Goal: Information Seeking & Learning: Learn about a topic

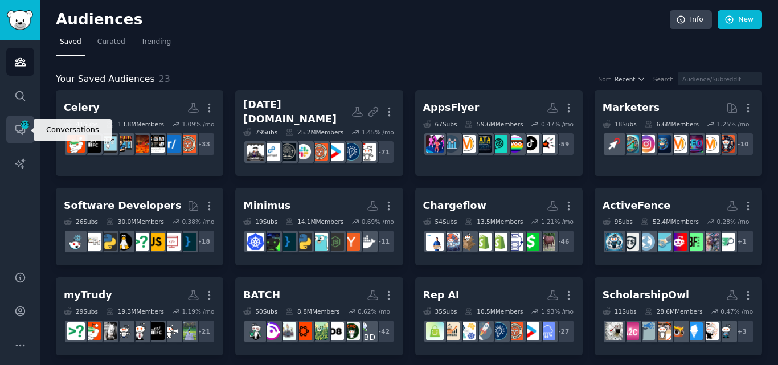
click at [18, 129] on icon "Sidebar" at bounding box center [20, 130] width 12 height 12
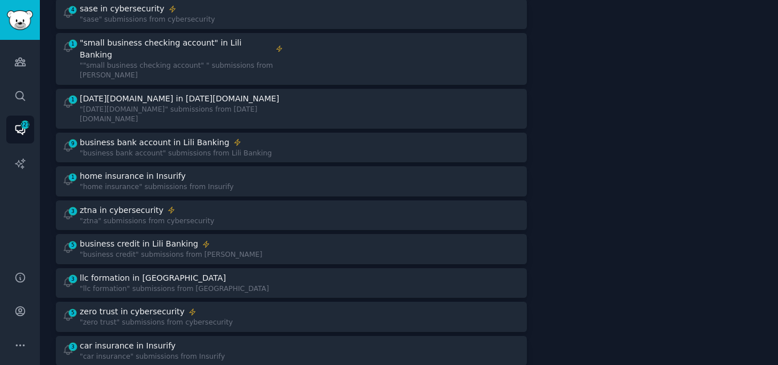
scroll to position [437, 0]
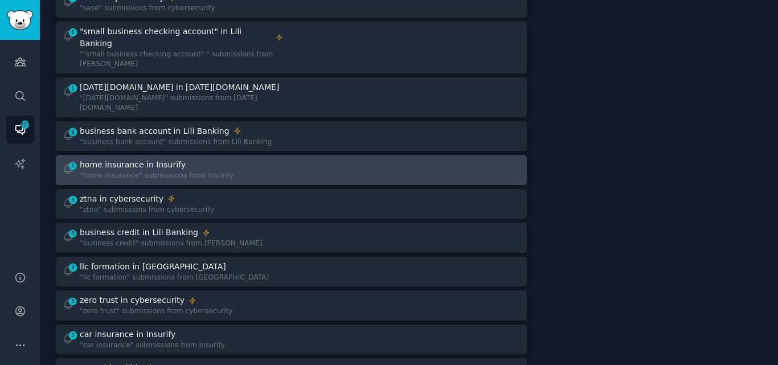
click at [182, 171] on div ""home insurance" submissions from Insurify" at bounding box center [157, 176] width 154 height 10
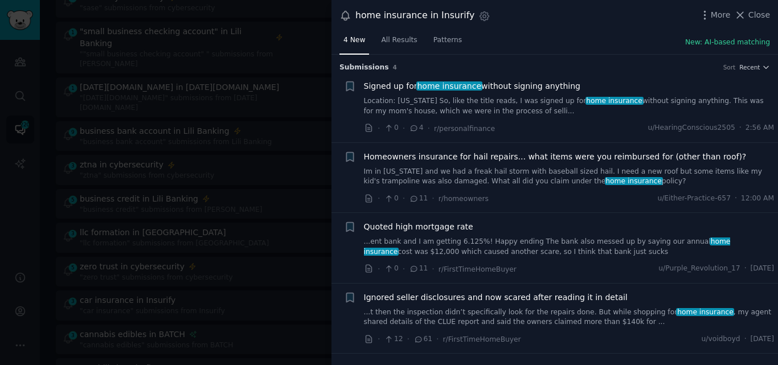
click at [473, 318] on link "...t then the inspection didn’t specifically look for the repairs done. But whi…" at bounding box center [569, 317] width 411 height 20
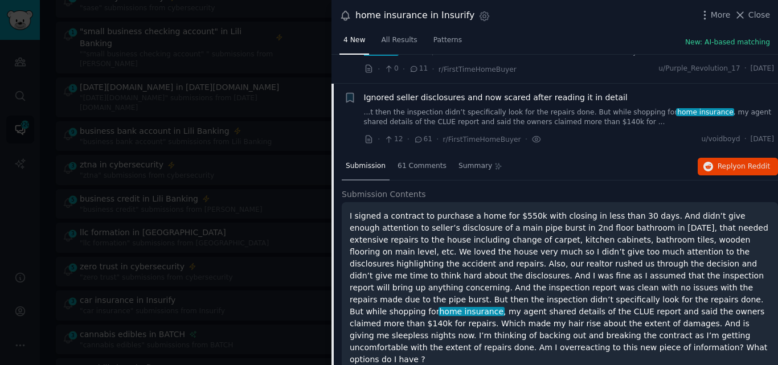
scroll to position [215, 0]
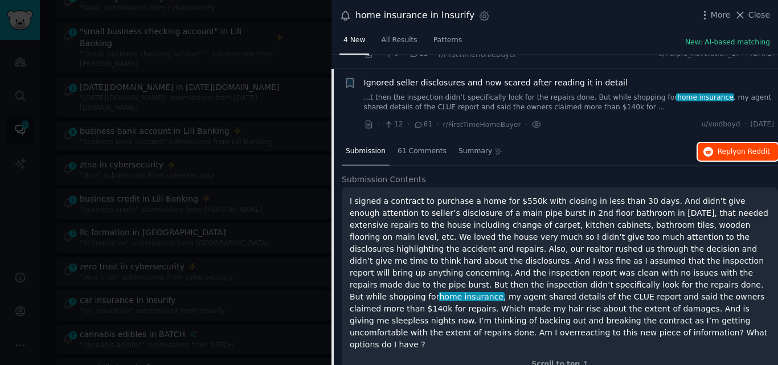
click at [715, 150] on button "Reply on Reddit" at bounding box center [738, 152] width 80 height 18
click at [408, 80] on span "Ignored seller disclosures and now scared after reading it in detail" at bounding box center [496, 83] width 264 height 12
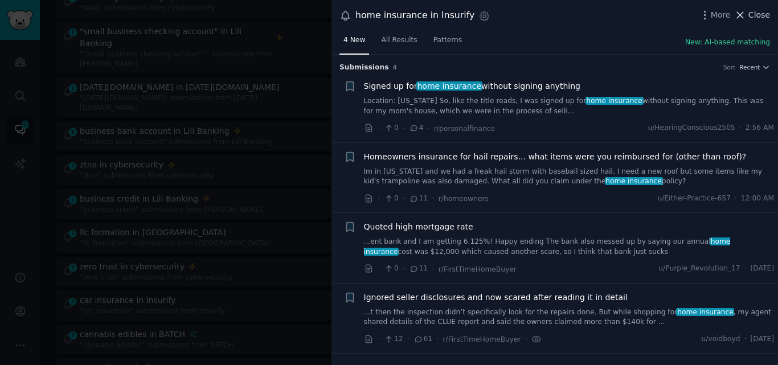
click at [752, 11] on span "Close" at bounding box center [759, 15] width 22 height 12
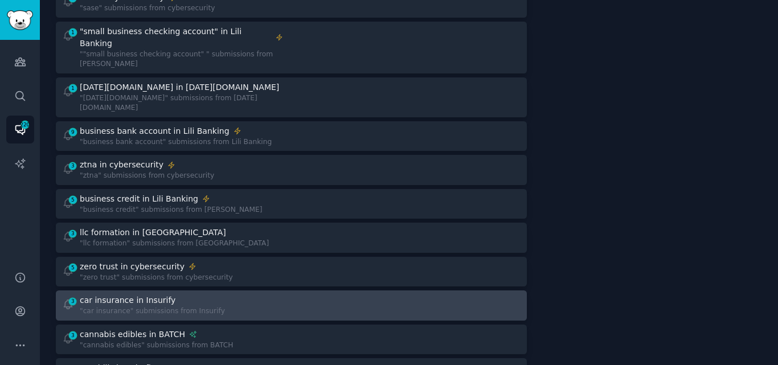
click at [163, 294] on div "car insurance in Insurify" at bounding box center [152, 300] width 145 height 12
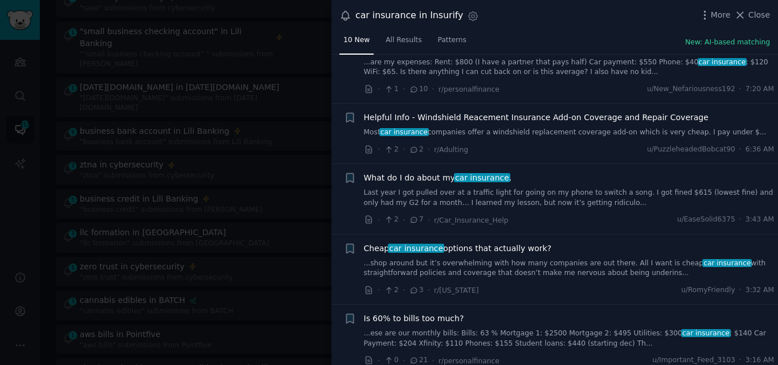
scroll to position [113, 0]
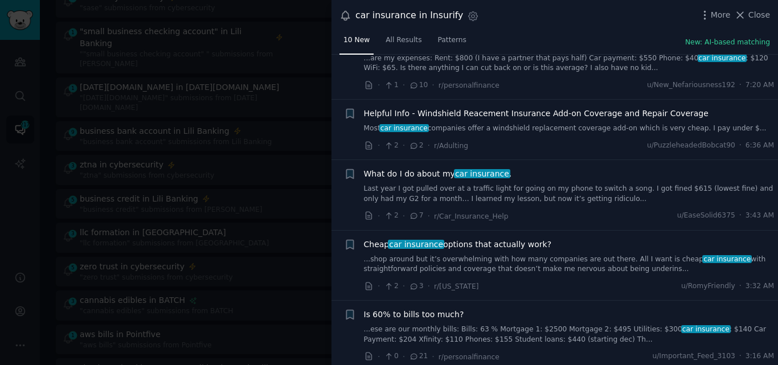
click at [482, 197] on link "Last year I got pulled over at a traffic light for going on my phone to switch …" at bounding box center [569, 194] width 411 height 20
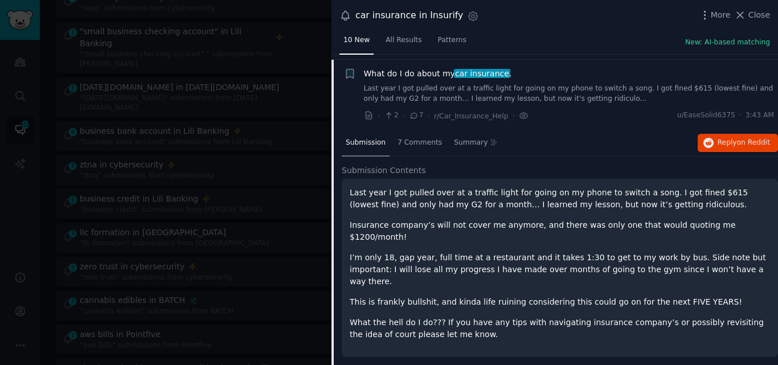
scroll to position [219, 0]
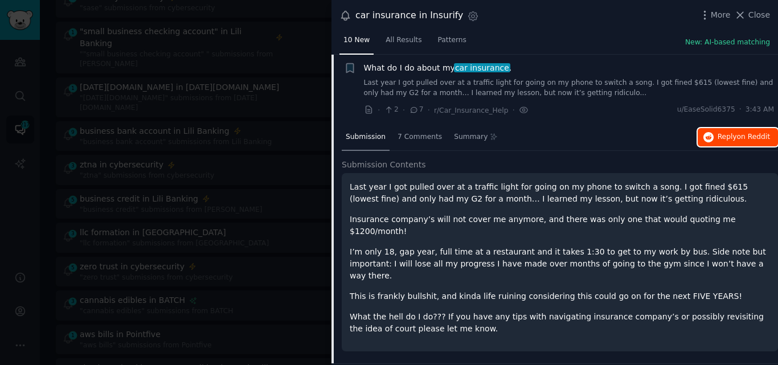
click at [723, 141] on button "Reply on Reddit" at bounding box center [738, 137] width 80 height 18
drag, startPoint x: 516, startPoint y: 65, endPoint x: 402, endPoint y: 74, distance: 114.8
click at [402, 74] on div "What do I do about my car insurance . Last year I got pulled over at a traffic …" at bounding box center [569, 80] width 411 height 36
click at [433, 65] on span "What do I do about my car insurance ." at bounding box center [438, 68] width 148 height 12
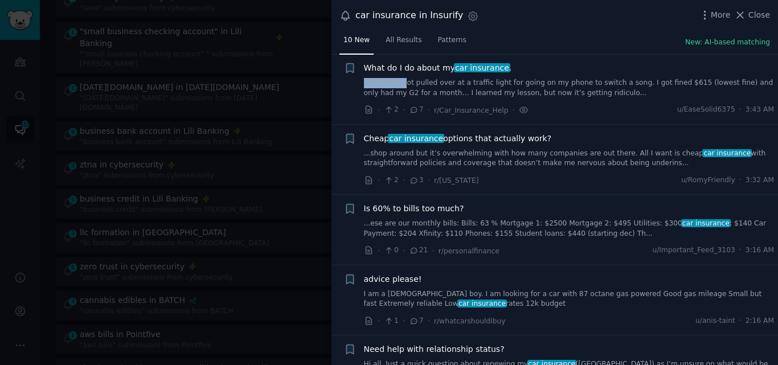
click at [453, 139] on span "Cheap car insurance options that actually work?" at bounding box center [458, 139] width 188 height 12
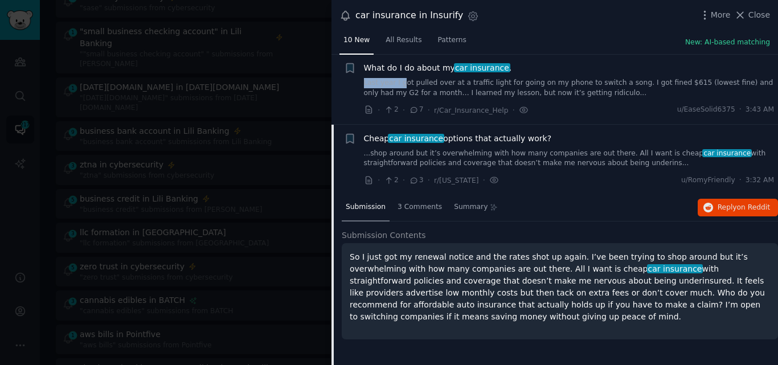
scroll to position [289, 0]
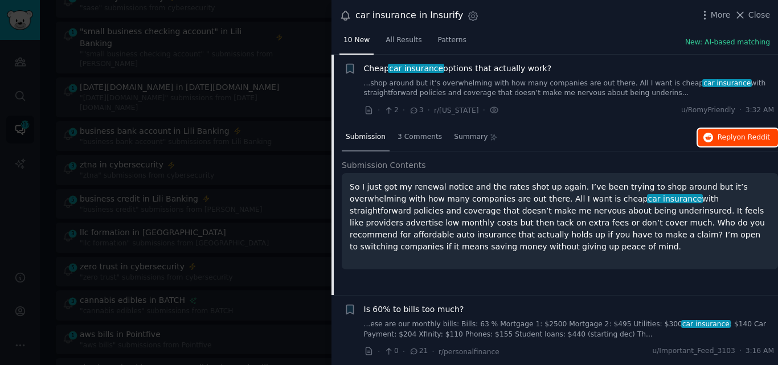
click at [723, 133] on span "Reply on Reddit" at bounding box center [743, 138] width 52 height 10
click at [438, 69] on span "Cheap car insurance options that actually work?" at bounding box center [458, 69] width 188 height 12
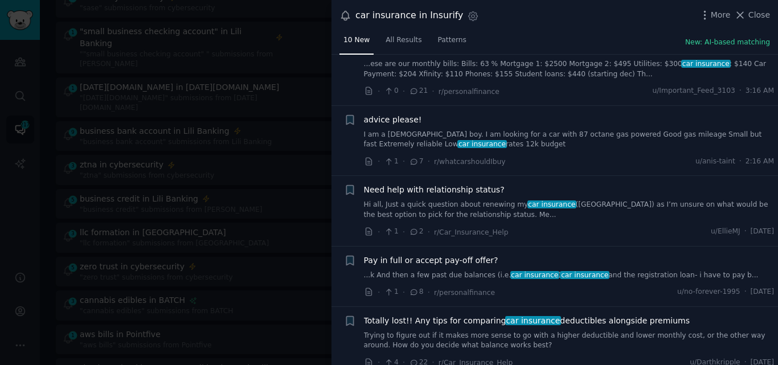
scroll to position [390, 0]
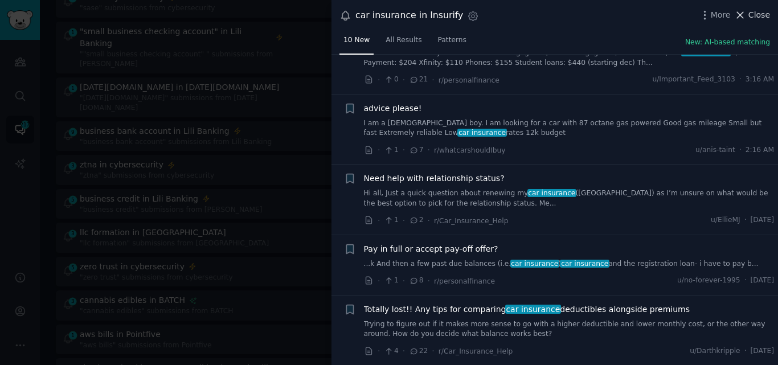
click at [744, 12] on icon at bounding box center [740, 15] width 12 height 12
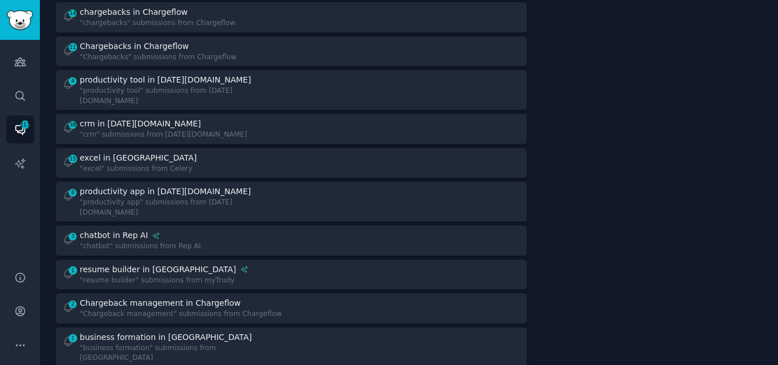
scroll to position [1886, 0]
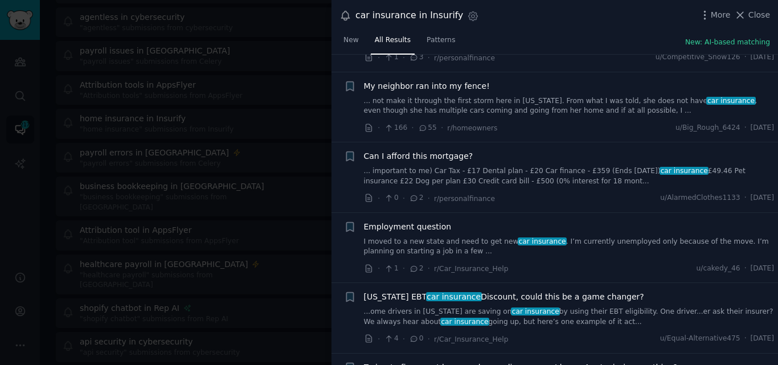
scroll to position [1603, 0]
